Goal: Book appointment/travel/reservation

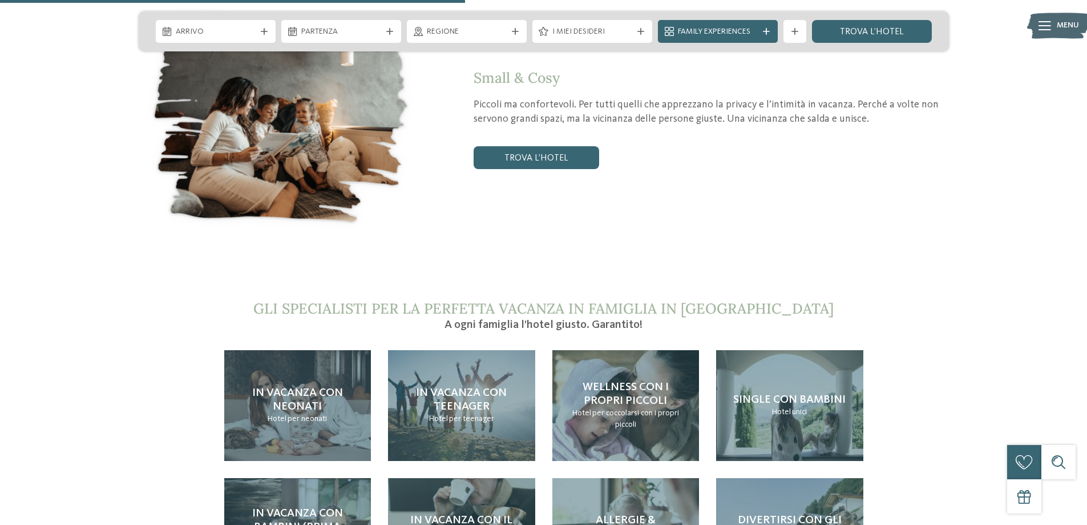
scroll to position [2340, 0]
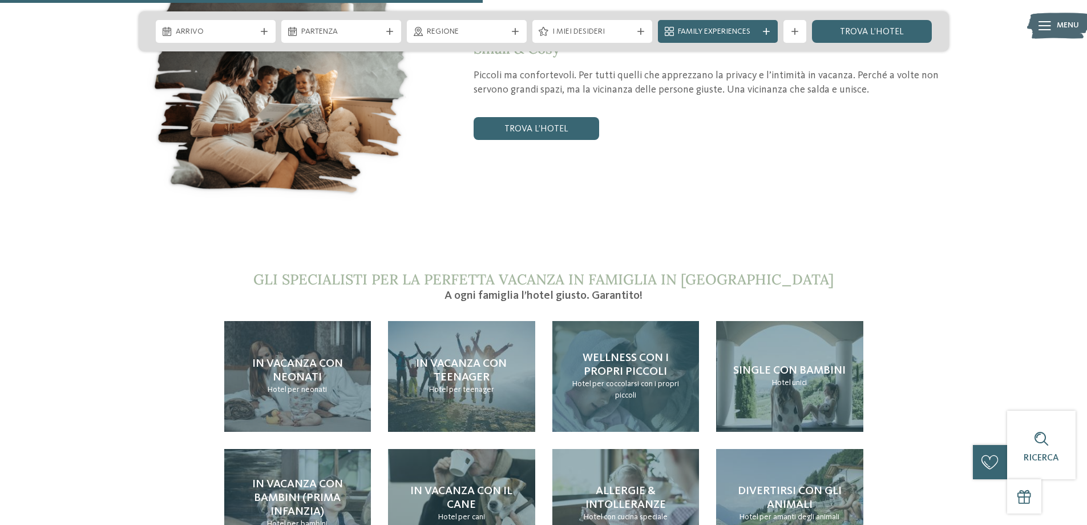
click at [645, 352] on span "Wellness con i propri piccoli" at bounding box center [626, 364] width 86 height 25
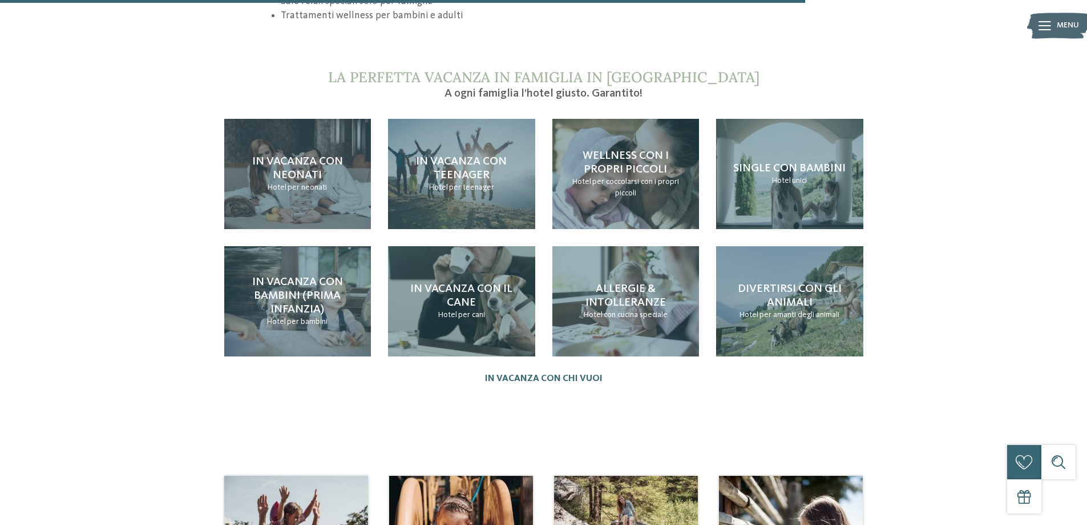
scroll to position [1427, 0]
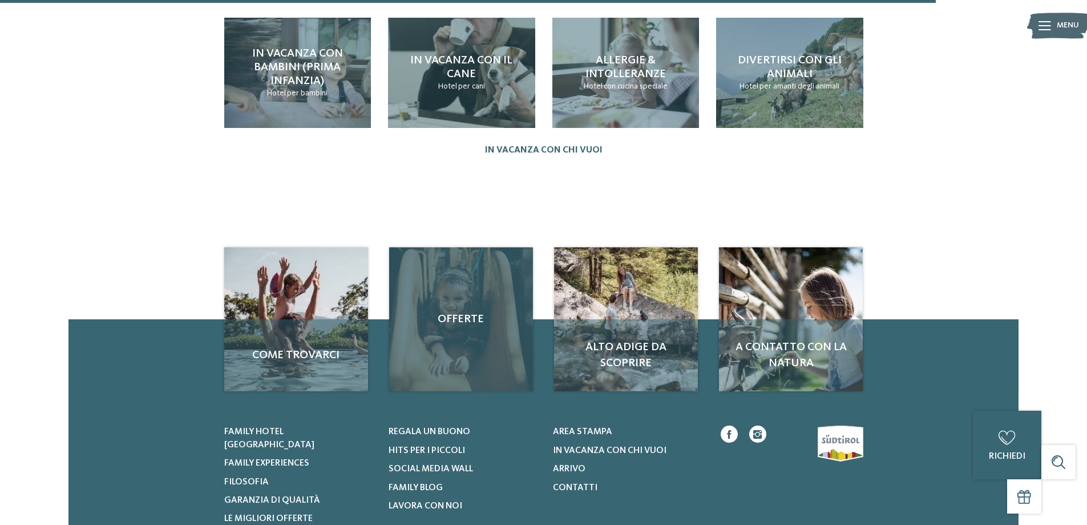
click at [502, 313] on div "Offerte" at bounding box center [461, 319] width 144 height 144
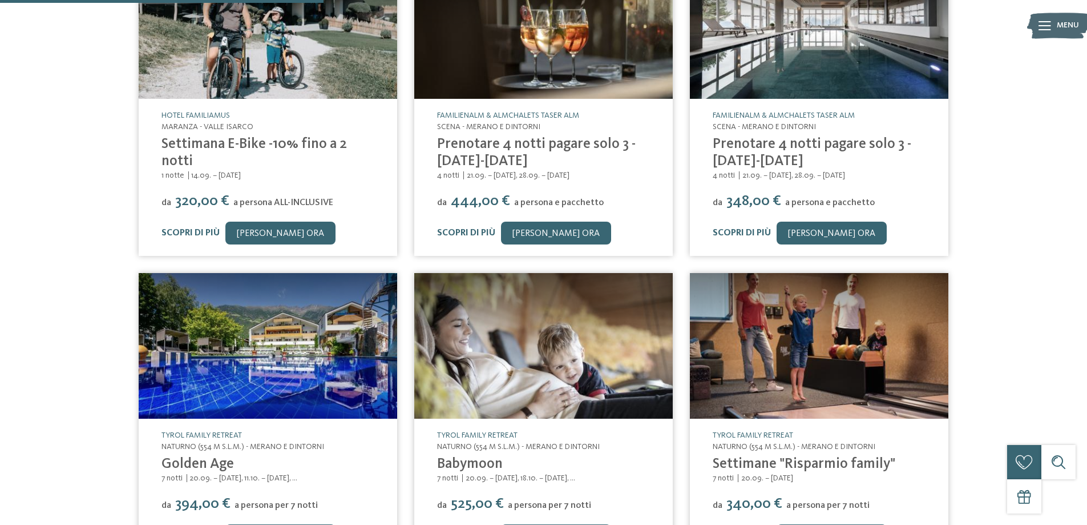
scroll to position [114, 0]
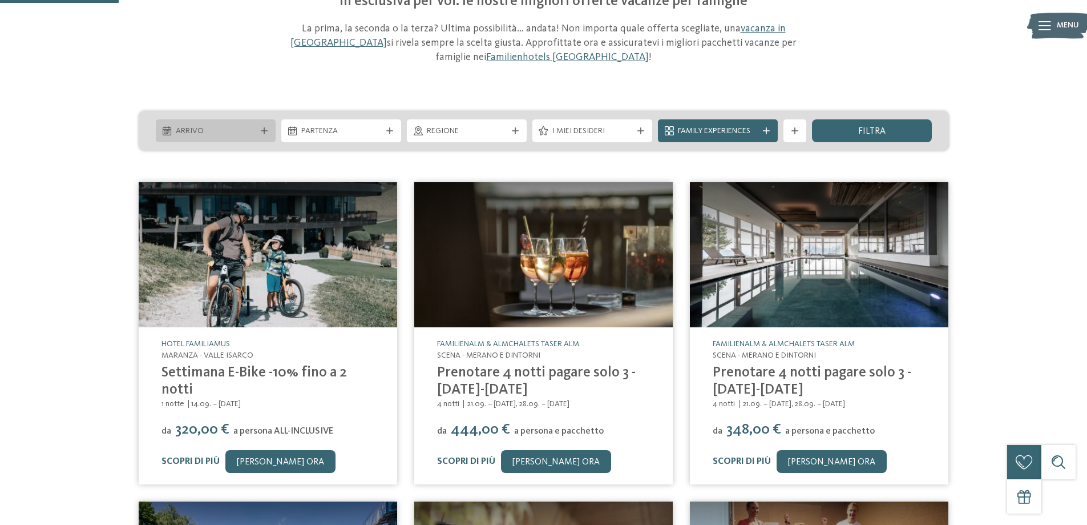
click at [270, 126] on div "Arrivo" at bounding box center [216, 130] width 120 height 23
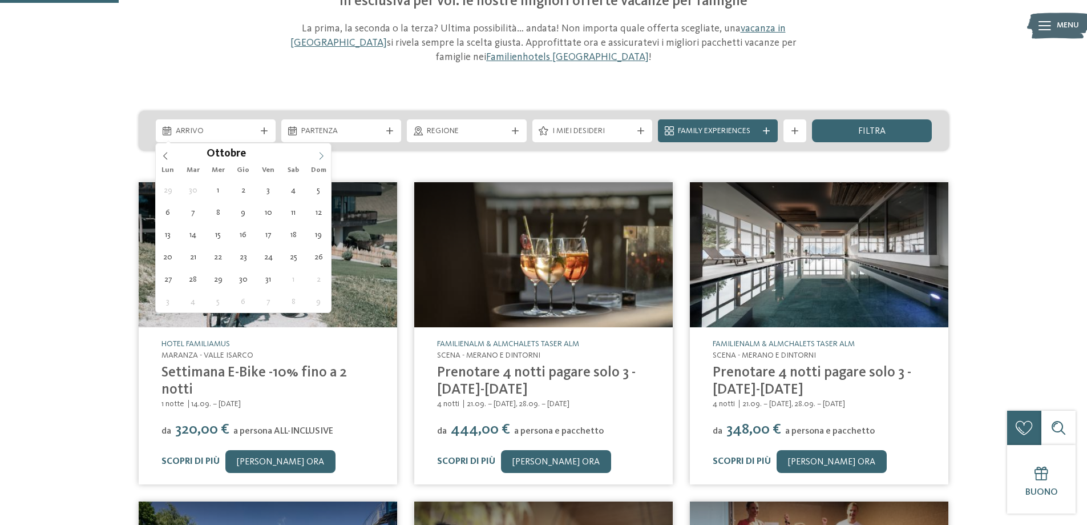
click at [325, 160] on icon at bounding box center [321, 156] width 8 height 8
type input "****"
click at [325, 160] on icon at bounding box center [321, 156] width 8 height 8
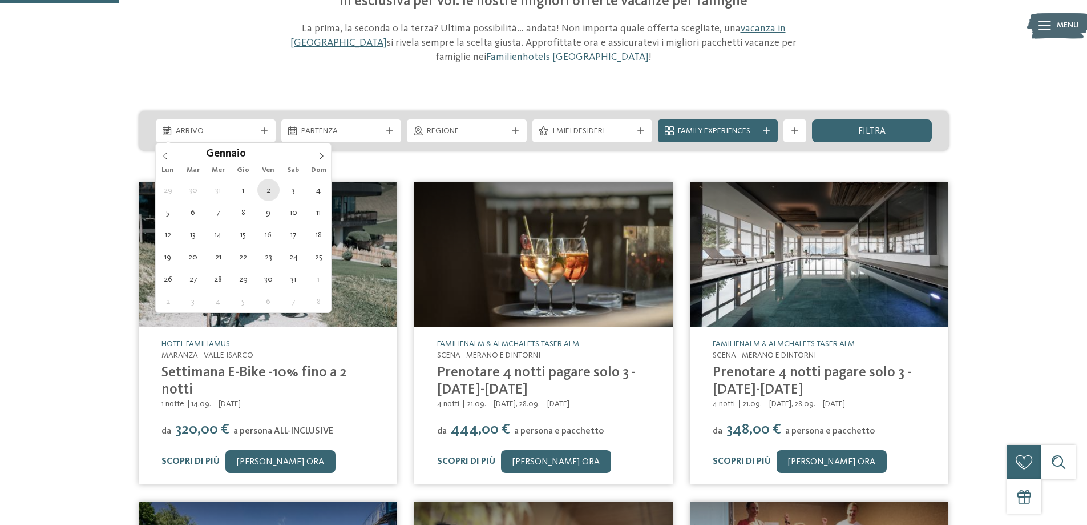
type div "02.01.2026"
type input "****"
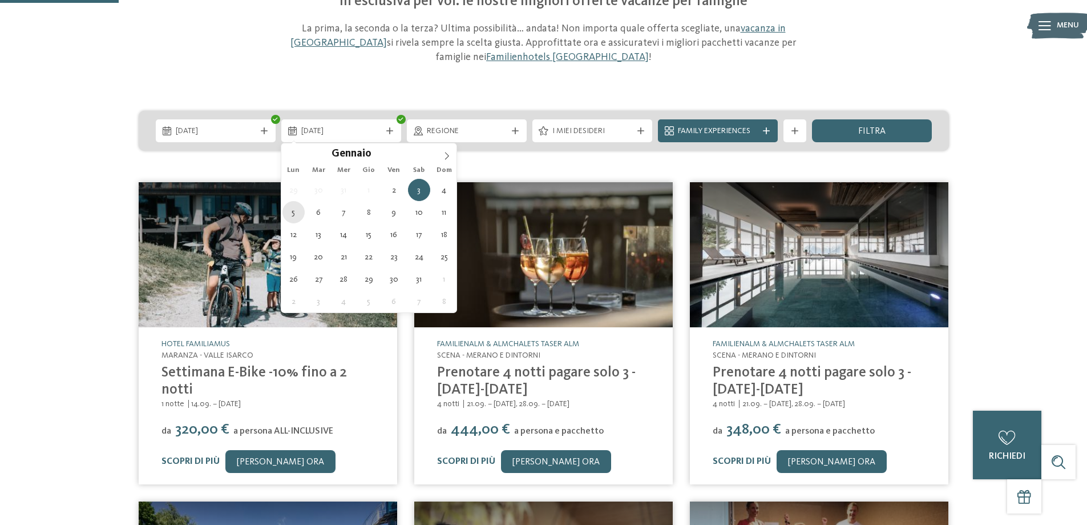
type div "05.01.2026"
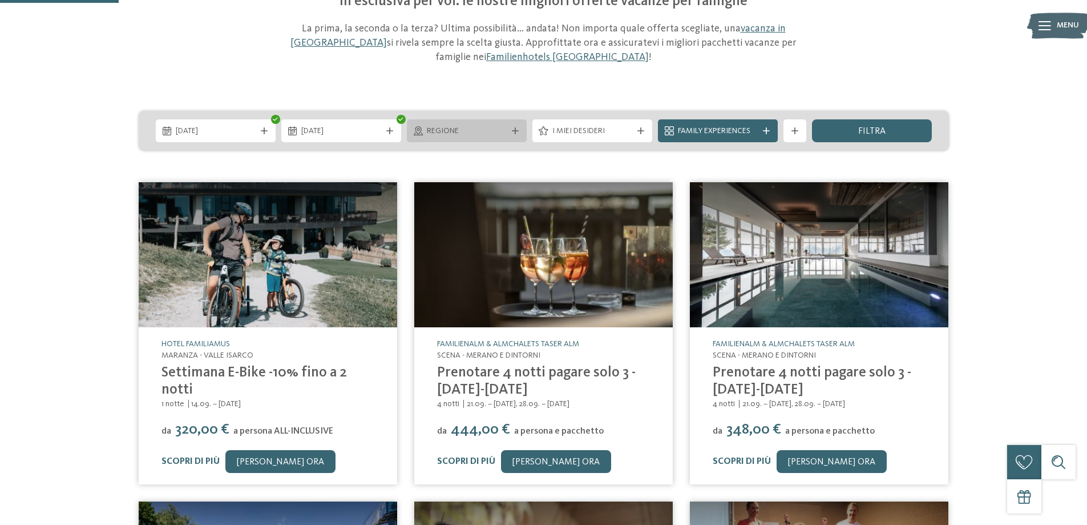
click at [494, 135] on span "Regione" at bounding box center [467, 131] width 80 height 11
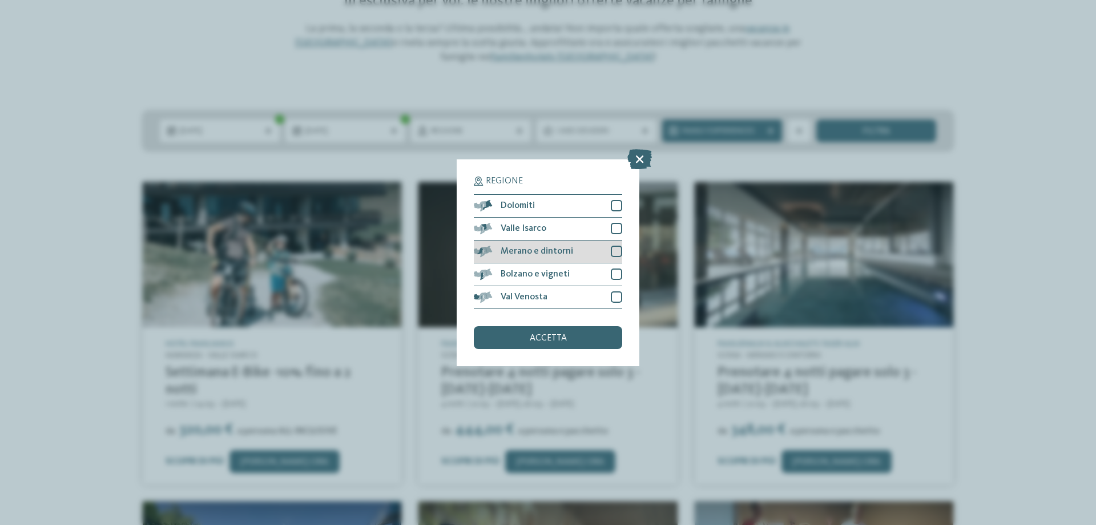
click at [614, 256] on div at bounding box center [616, 250] width 11 height 11
click at [580, 338] on div "accetta" at bounding box center [548, 337] width 148 height 23
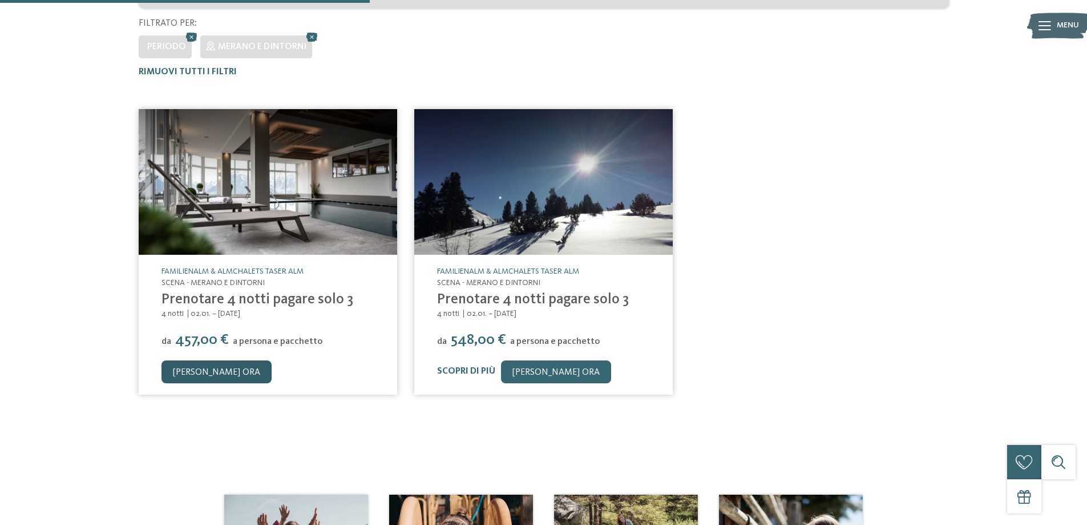
scroll to position [237, 0]
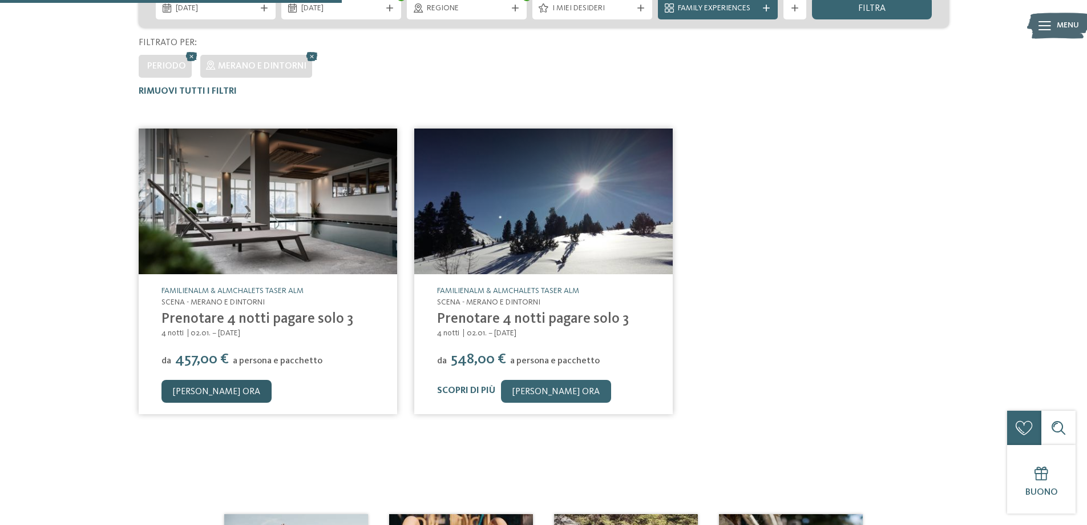
click at [195, 390] on link "[PERSON_NAME] ora" at bounding box center [217, 391] width 110 height 23
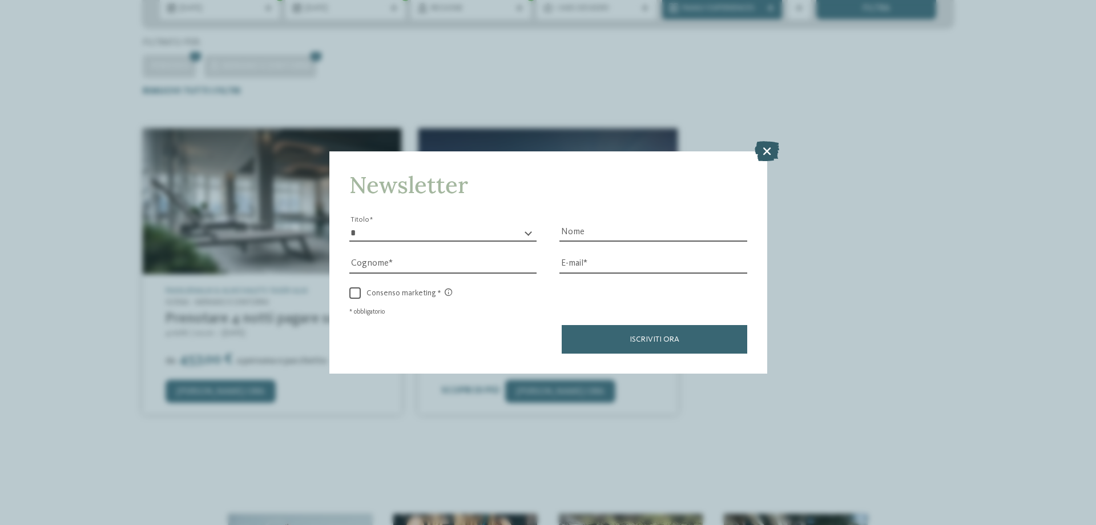
click at [772, 147] on icon at bounding box center [767, 151] width 25 height 20
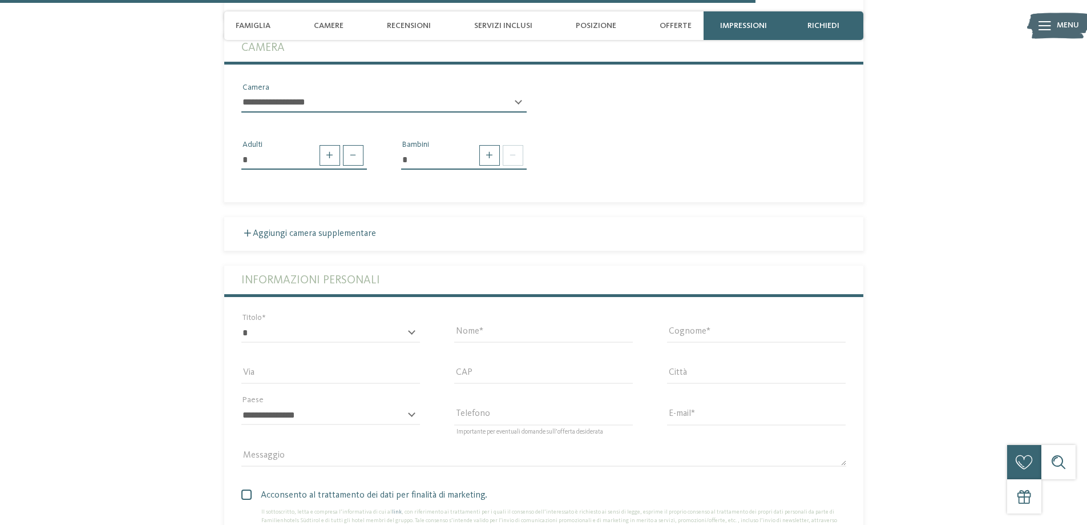
scroll to position [3351, 0]
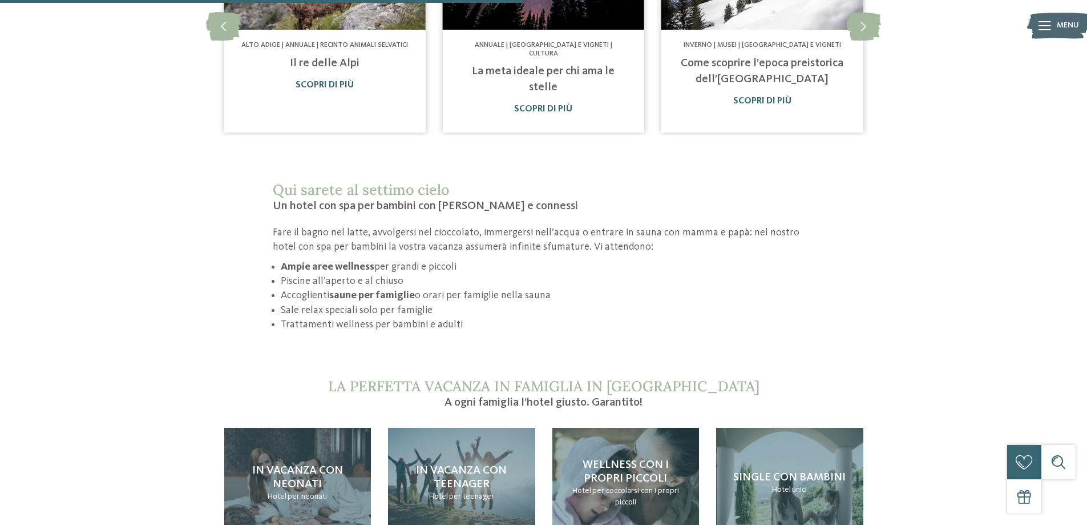
scroll to position [913, 0]
